Goal: Transaction & Acquisition: Purchase product/service

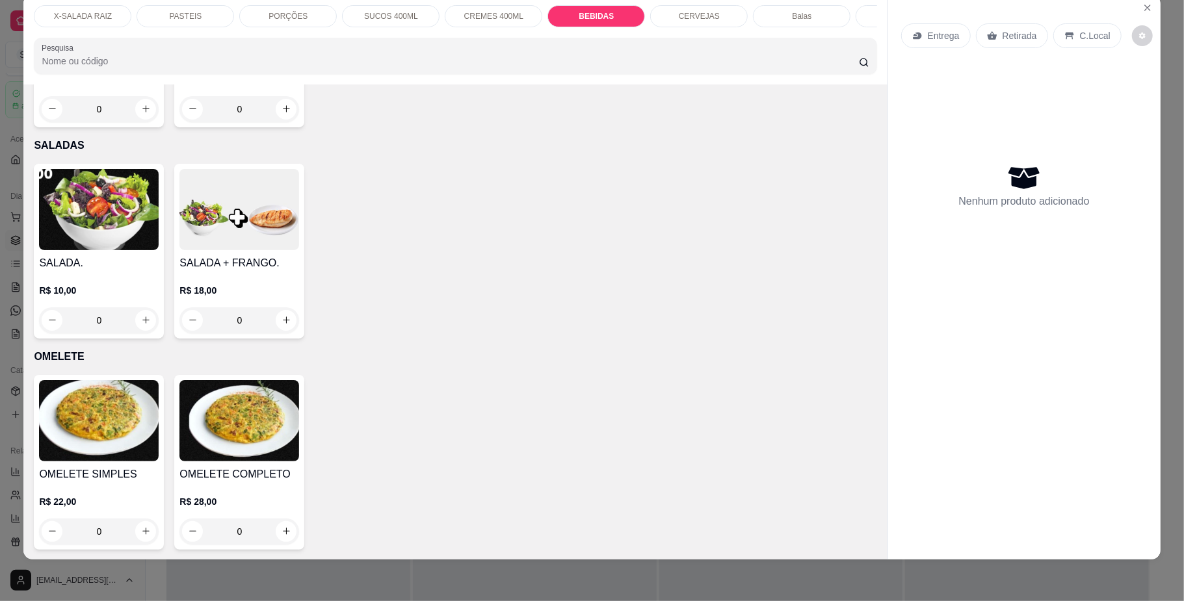
scroll to position [2232, 0]
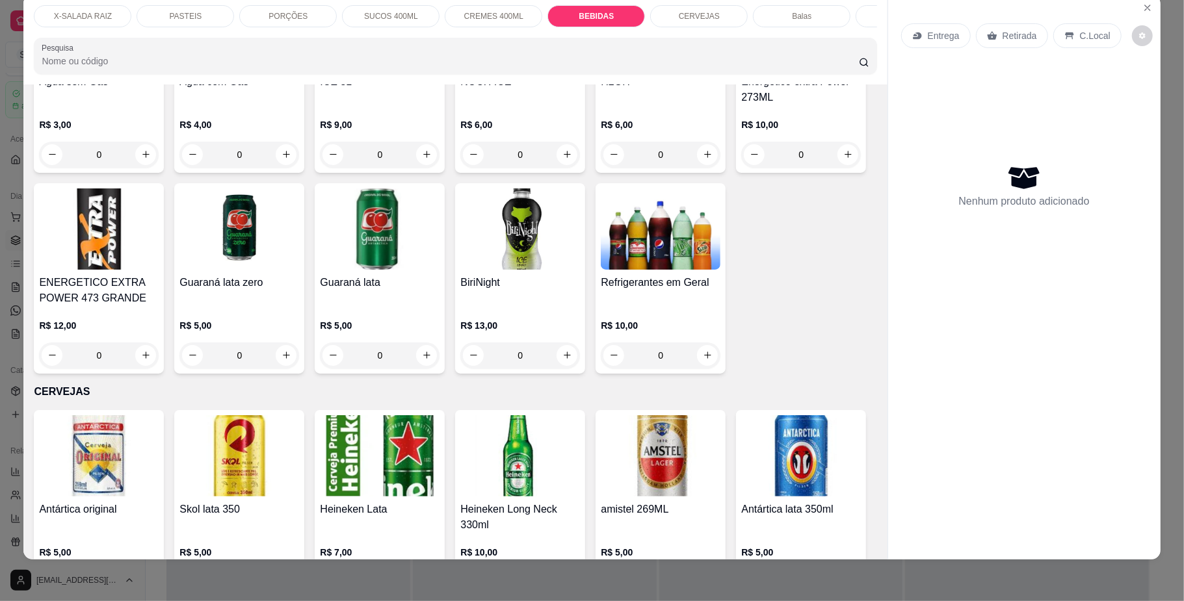
click at [110, 17] on div "X-SALADA RAIZ" at bounding box center [83, 16] width 98 height 22
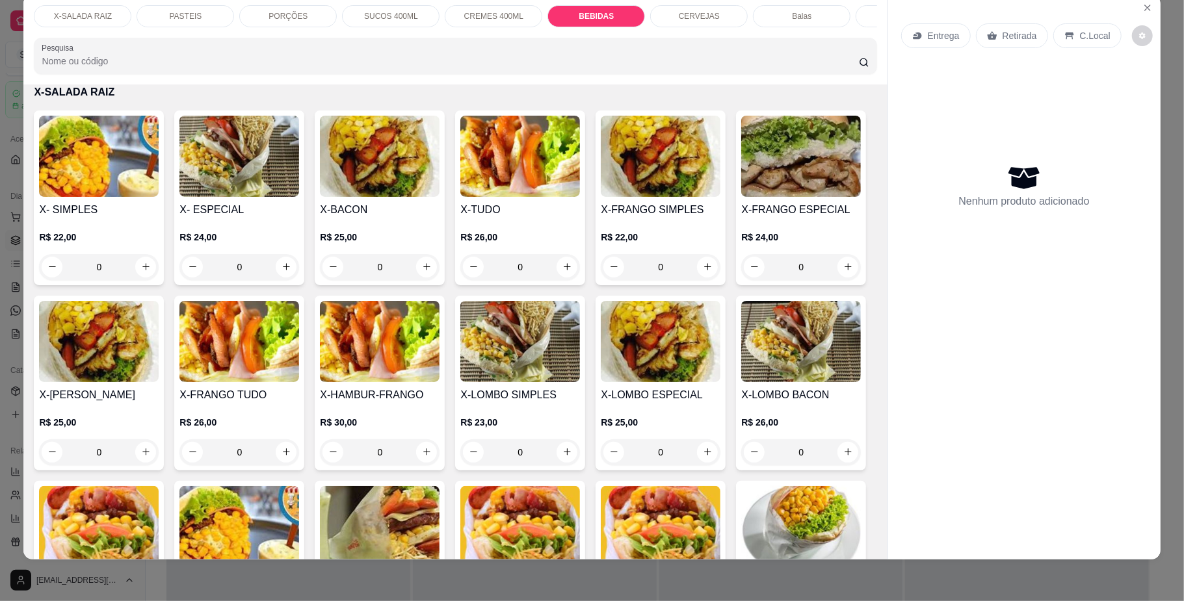
click at [110, 17] on div "X-SALADA RAIZ" at bounding box center [83, 16] width 98 height 22
click at [422, 272] on icon "increase-product-quantity" at bounding box center [427, 267] width 10 height 10
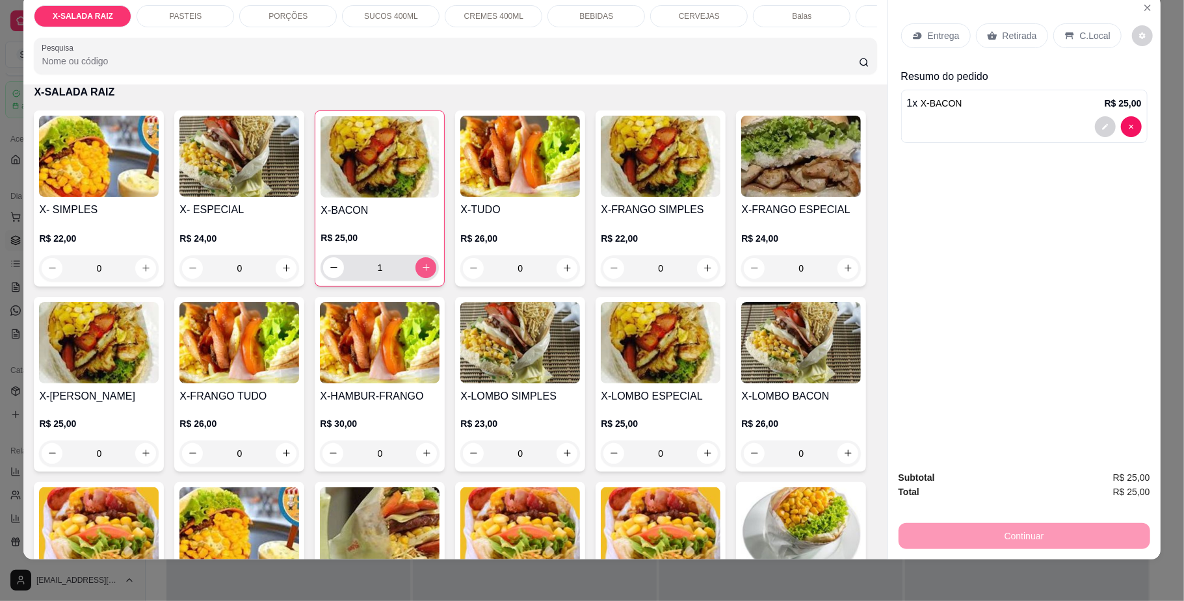
click at [421, 272] on icon "increase-product-quantity" at bounding box center [426, 268] width 10 height 10
click at [419, 278] on button "increase-product-quantity" at bounding box center [426, 267] width 20 height 20
type input "3"
click at [551, 10] on icon "Close" at bounding box center [1147, 8] width 10 height 10
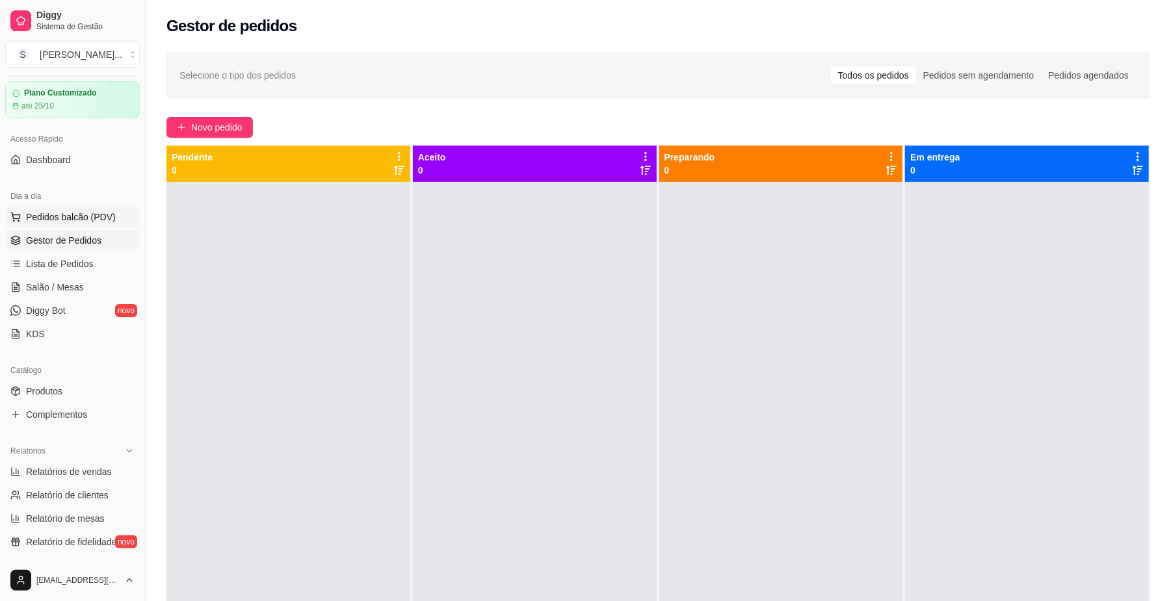
click at [74, 221] on span "Pedidos balcão (PDV)" at bounding box center [71, 217] width 90 height 13
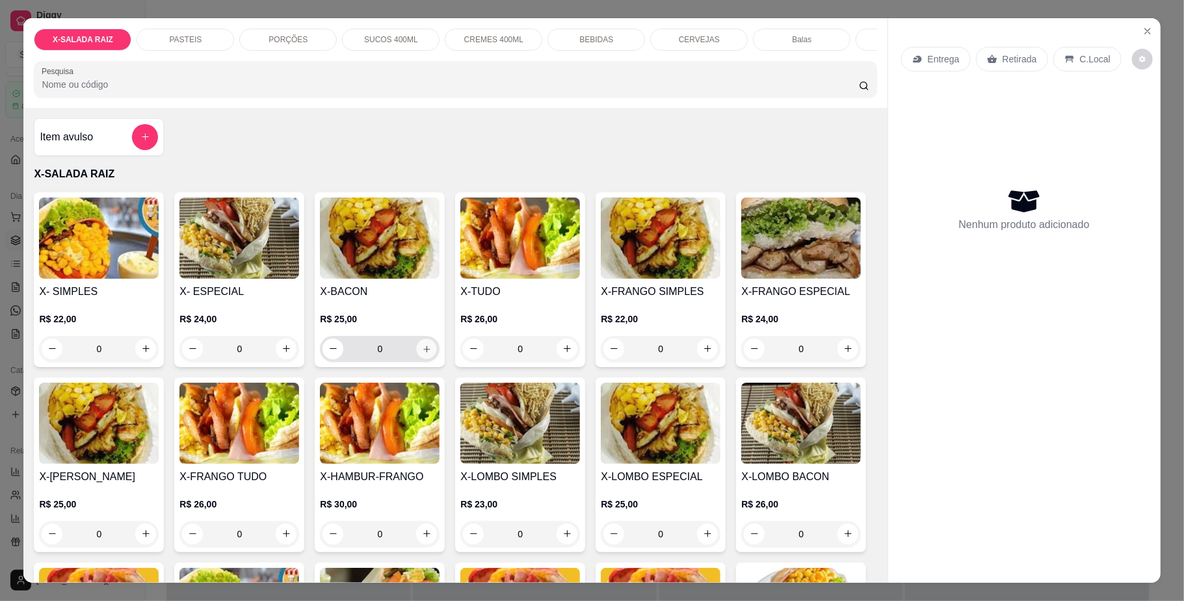
click at [422, 354] on icon "increase-product-quantity" at bounding box center [427, 349] width 10 height 10
type input "1"
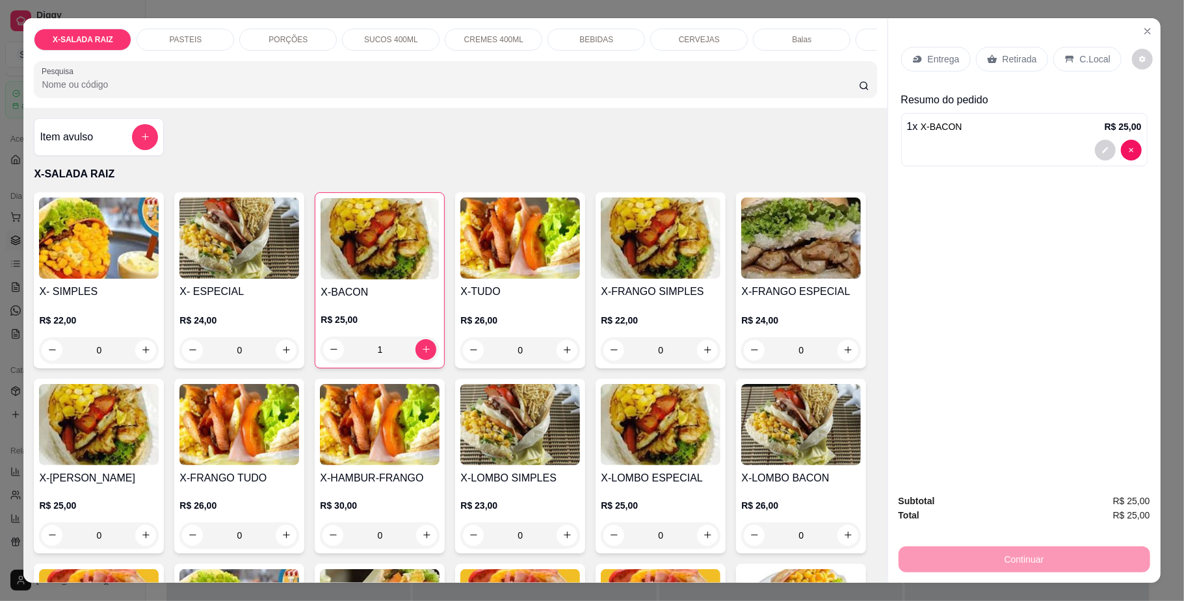
click at [551, 37] on p "BEBIDAS" at bounding box center [596, 39] width 34 height 10
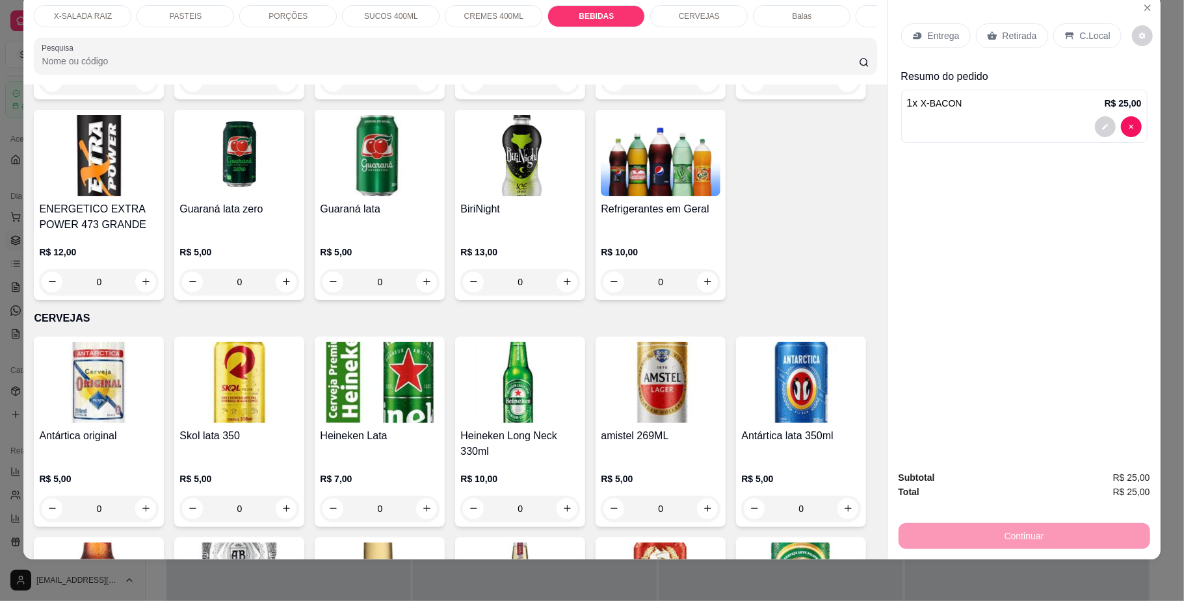
type input "1"
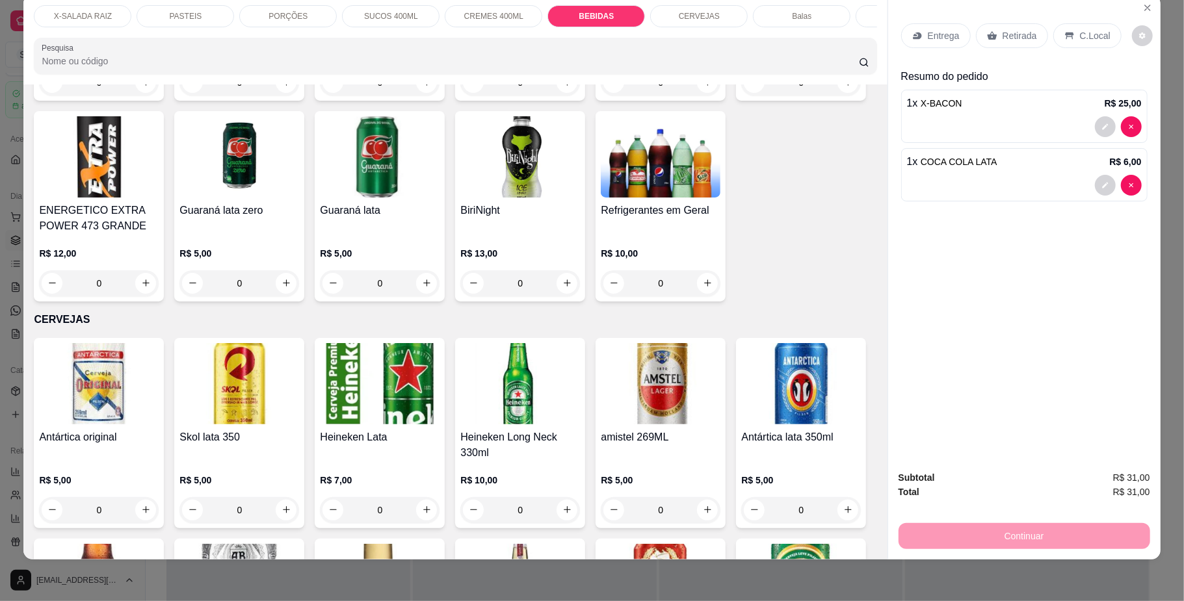
click at [92, 22] on div "X-SALADA RAIZ" at bounding box center [83, 16] width 98 height 22
